Goal: Navigation & Orientation: Find specific page/section

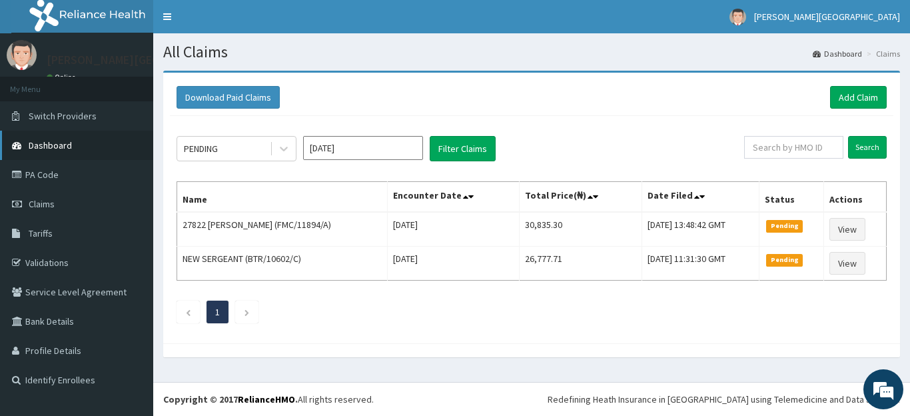
click at [49, 148] on span "Dashboard" at bounding box center [50, 145] width 43 height 12
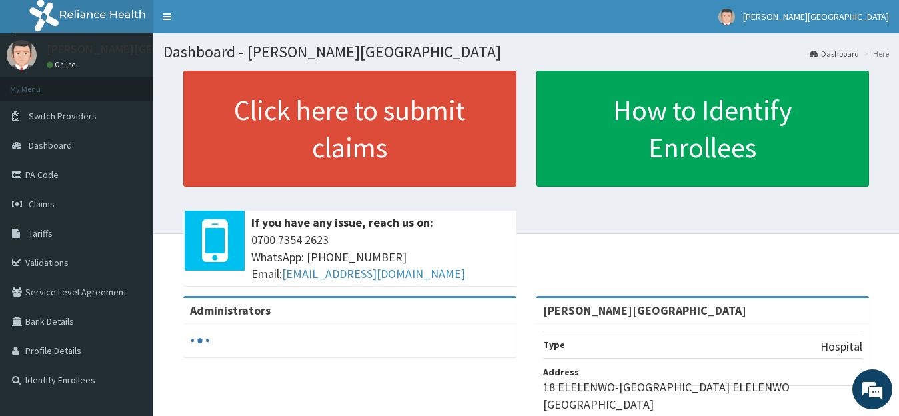
click at [49, 172] on link "PA Code" at bounding box center [76, 174] width 153 height 29
click at [43, 264] on link "Validations" at bounding box center [76, 262] width 153 height 29
